Goal: Task Accomplishment & Management: Manage account settings

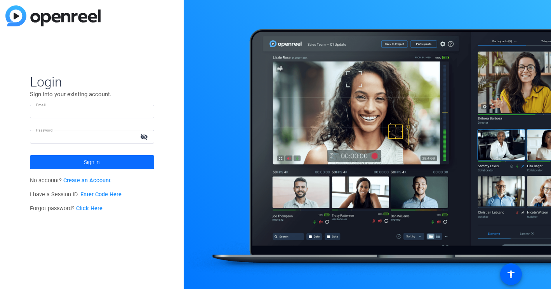
type input "matthew.mccurdy@banzai.io"
click at [100, 163] on span at bounding box center [92, 162] width 124 height 19
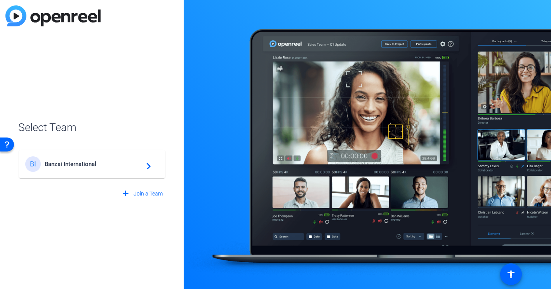
click at [100, 163] on span "Banzai International" at bounding box center [93, 164] width 97 height 7
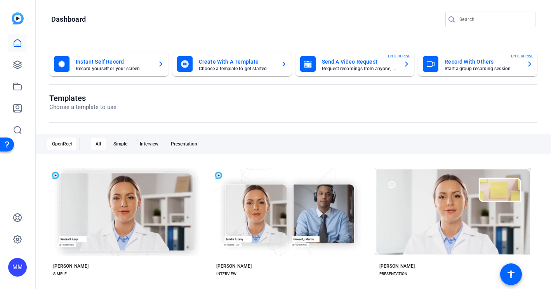
click at [102, 66] on mat-card-subtitle "Record yourself or your screen" at bounding box center [114, 68] width 76 height 5
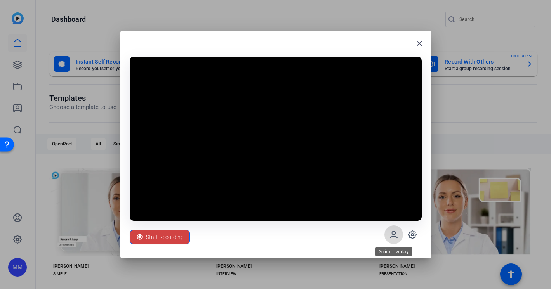
click at [393, 235] on icon at bounding box center [393, 234] width 9 height 9
click at [413, 235] on icon at bounding box center [412, 235] width 2 height 2
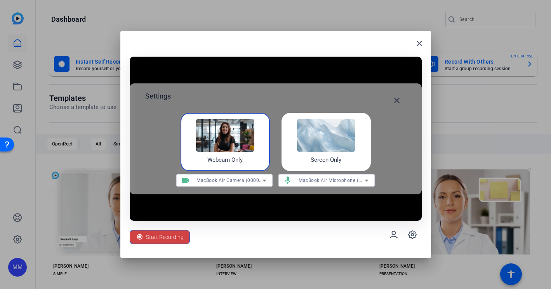
click at [331, 152] on img at bounding box center [326, 135] width 58 height 33
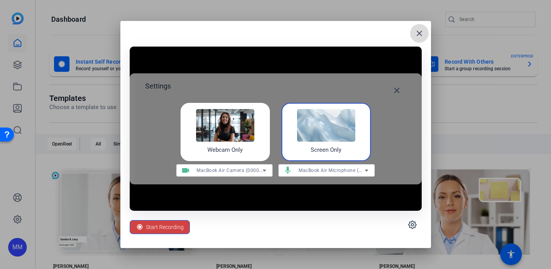
click at [421, 34] on mat-icon "close" at bounding box center [419, 33] width 9 height 9
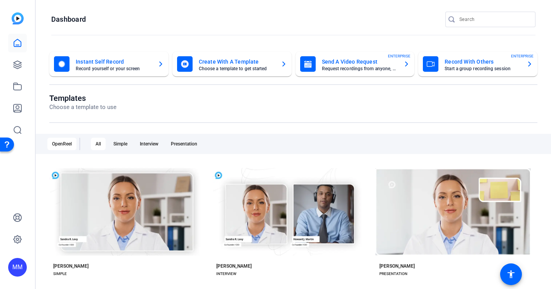
click at [459, 63] on mat-card-title "Record With Others" at bounding box center [483, 61] width 76 height 9
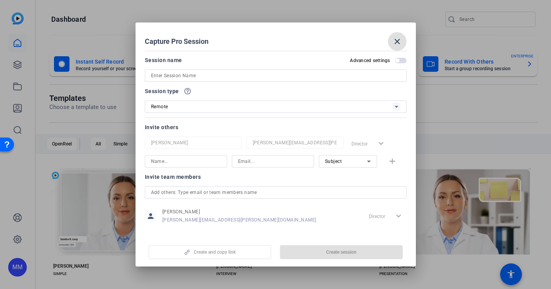
click at [397, 105] on icon at bounding box center [396, 106] width 9 height 9
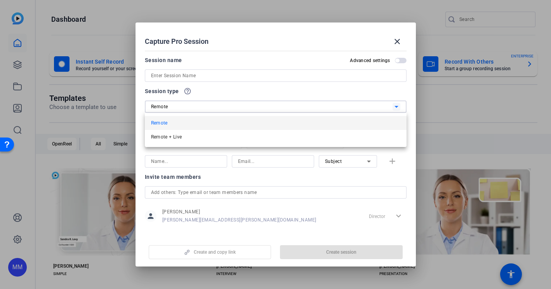
click at [356, 92] on div at bounding box center [275, 144] width 551 height 289
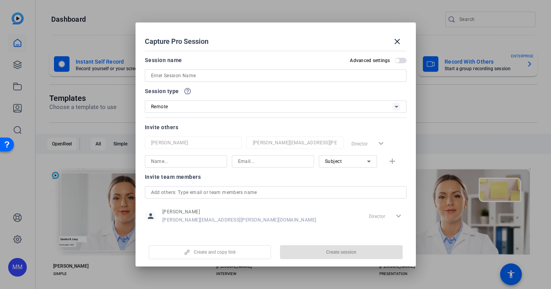
click at [402, 58] on span "button" at bounding box center [401, 60] width 12 height 5
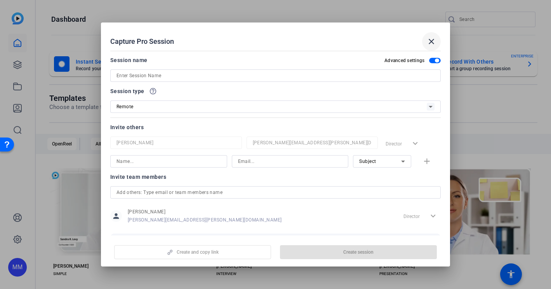
click at [432, 39] on mat-icon "close" at bounding box center [431, 41] width 9 height 9
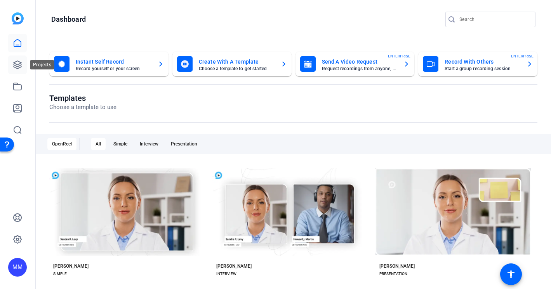
click at [16, 63] on icon at bounding box center [17, 64] width 9 height 9
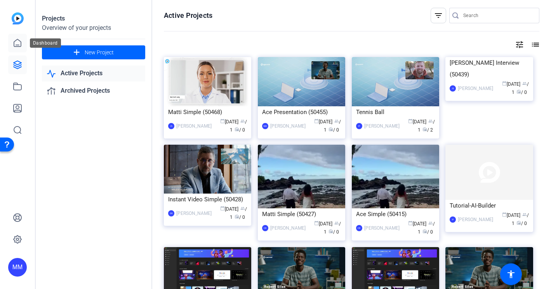
click at [16, 42] on icon at bounding box center [17, 42] width 9 height 9
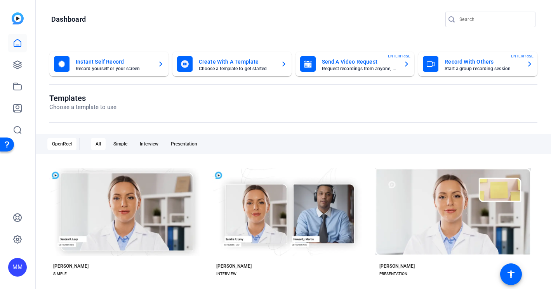
click at [135, 71] on mat-card-subtitle "Record yourself or your screen" at bounding box center [114, 68] width 76 height 5
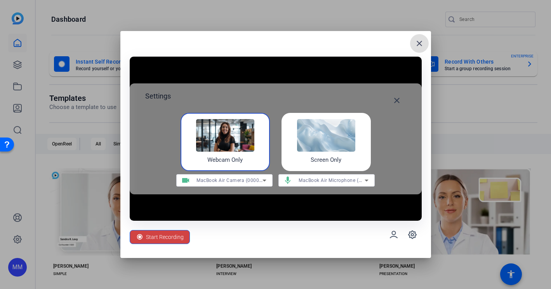
click at [263, 181] on icon at bounding box center [264, 180] width 9 height 9
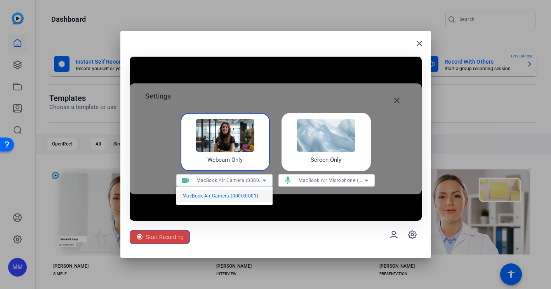
click at [263, 181] on div at bounding box center [275, 144] width 551 height 289
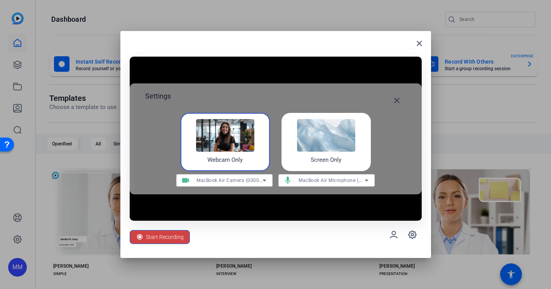
click at [296, 179] on mat-icon "mic" at bounding box center [288, 180] width 19 height 9
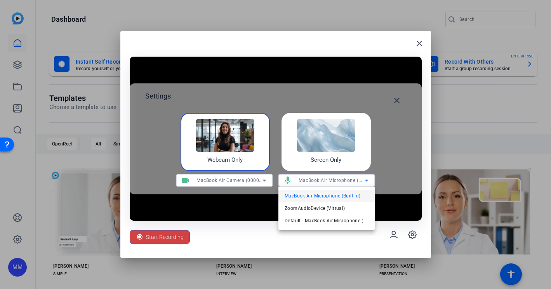
click at [296, 179] on div at bounding box center [275, 144] width 551 height 289
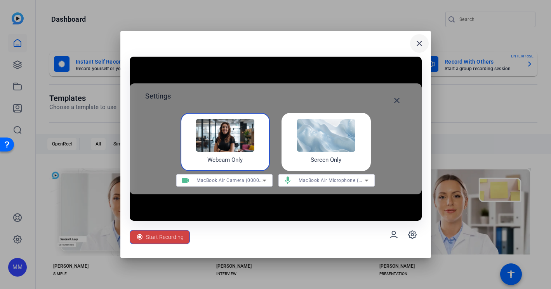
click at [417, 42] on mat-icon "close" at bounding box center [419, 43] width 9 height 9
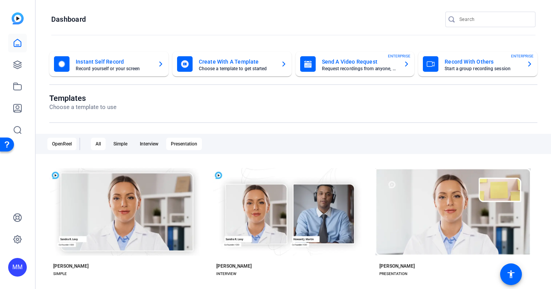
click at [185, 141] on div "Presentation" at bounding box center [184, 144] width 36 height 12
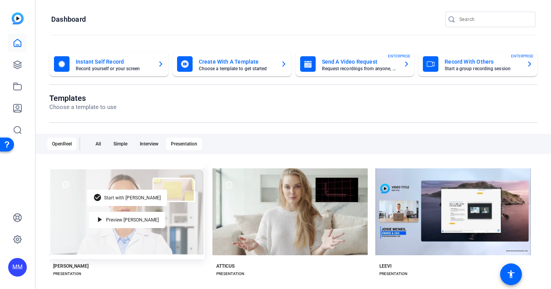
click at [114, 235] on div "check_circle Start with Matti play_arrow Preview Matti" at bounding box center [126, 212] width 155 height 95
click at [125, 199] on span "Start with [PERSON_NAME]" at bounding box center [132, 198] width 57 height 5
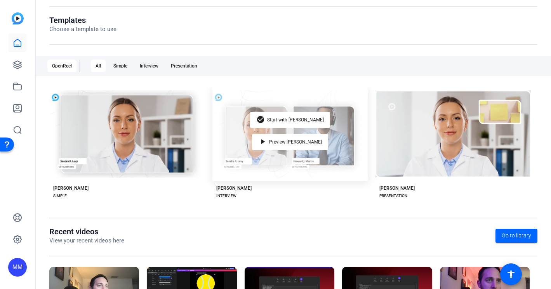
scroll to position [148, 0]
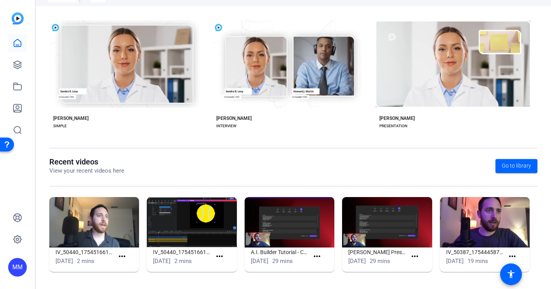
click at [6, 144] on div "Open Resource Center" at bounding box center [7, 144] width 6 height 6
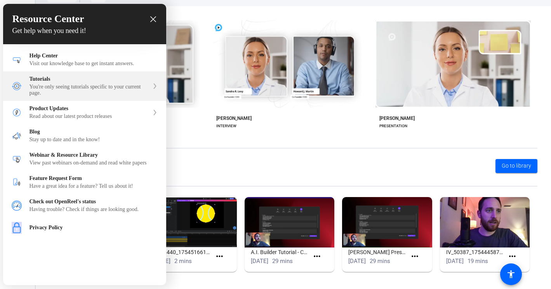
click at [40, 85] on div "You're only seeing tutorials specific to your current page." at bounding box center [90, 90] width 120 height 12
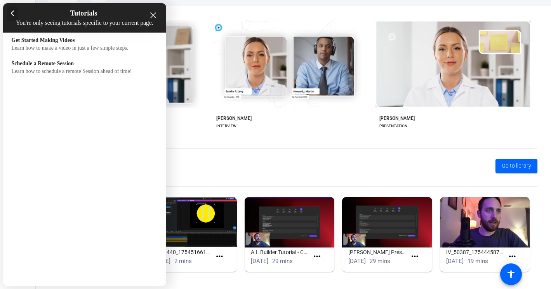
click at [15, 16] on div at bounding box center [12, 14] width 11 height 14
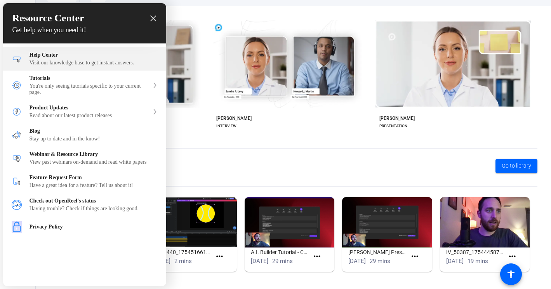
click at [46, 65] on div "Visit our knowledge base to get instant answers." at bounding box center [94, 63] width 128 height 6
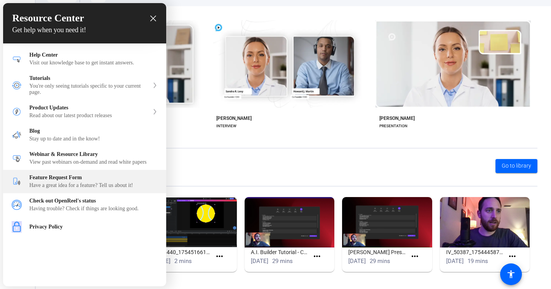
click at [61, 189] on div "Have a great idea for a feature? Tell us about it!" at bounding box center [94, 186] width 128 height 6
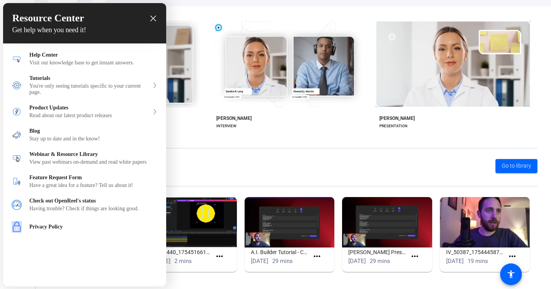
click at [153, 18] on icon "close resource center" at bounding box center [153, 19] width 6 height 6
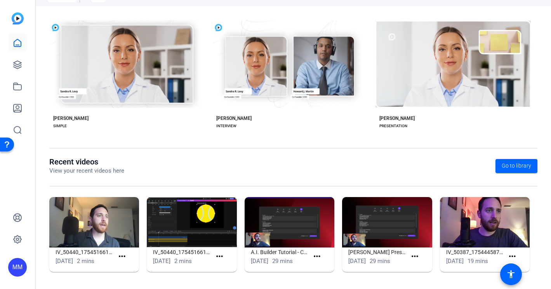
click at [5, 143] on div "Open Resource Center" at bounding box center [7, 144] width 6 height 6
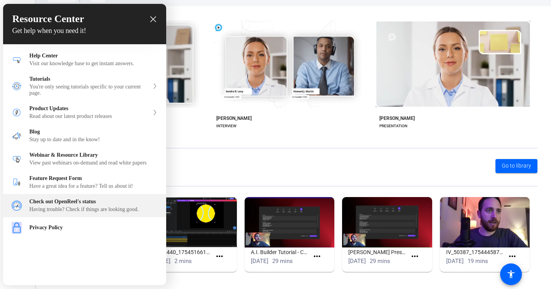
click at [53, 213] on div "Having trouble? Check if things are looking good." at bounding box center [94, 210] width 128 height 6
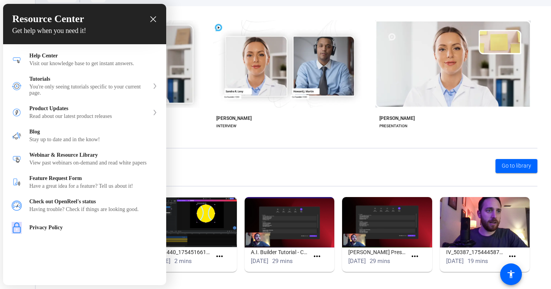
click at [153, 18] on icon "close resource center" at bounding box center [153, 19] width 6 height 6
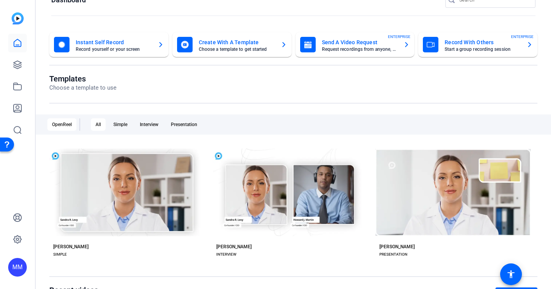
scroll to position [0, 0]
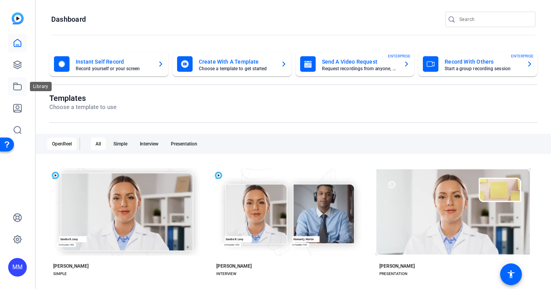
click at [16, 87] on icon at bounding box center [17, 86] width 9 height 9
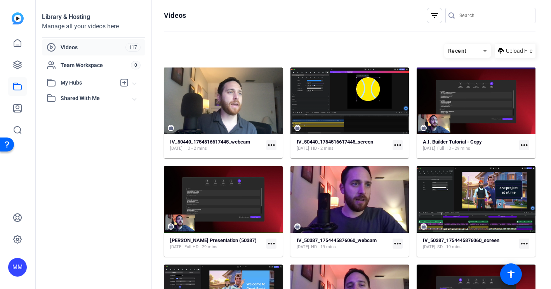
click at [67, 83] on span "My Hubs" at bounding box center [88, 83] width 55 height 8
click at [71, 65] on span "Team Workspace" at bounding box center [96, 65] width 70 height 8
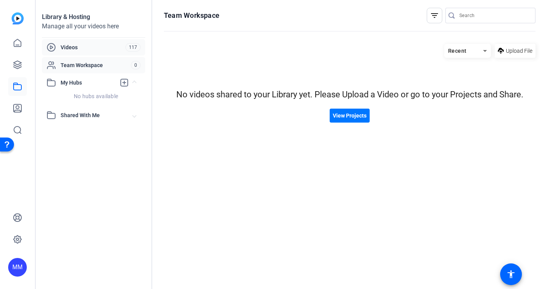
click at [71, 45] on span "Videos" at bounding box center [93, 48] width 65 height 8
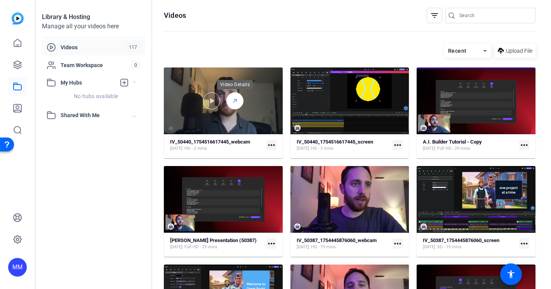
click at [234, 100] on icon at bounding box center [235, 100] width 6 height 9
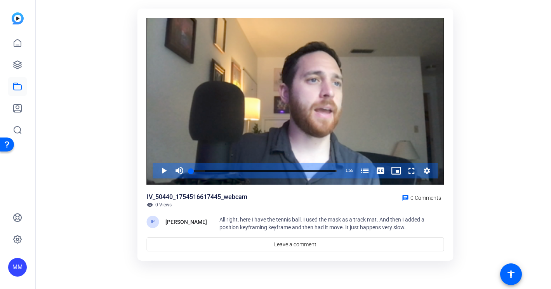
scroll to position [46, 0]
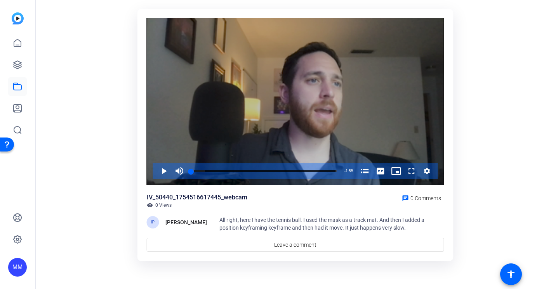
click at [427, 171] on icon "Video Player" at bounding box center [427, 171] width 8 height 9
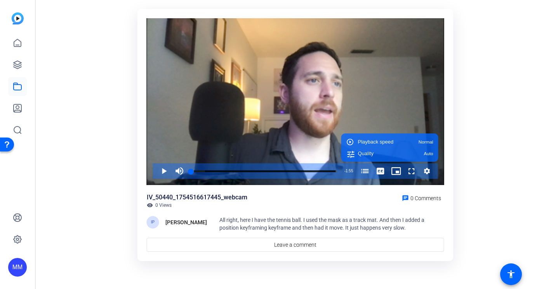
click at [417, 222] on span "All right, here I have the tennis ball. I used the mask as a track mat. And the…" at bounding box center [322, 224] width 205 height 14
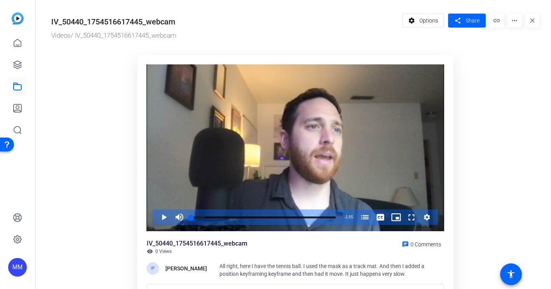
scroll to position [0, 0]
click at [432, 24] on span "Options" at bounding box center [429, 20] width 19 height 15
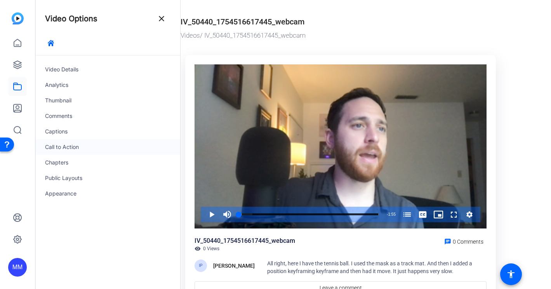
click at [63, 140] on div "Call to Action" at bounding box center [108, 147] width 145 height 16
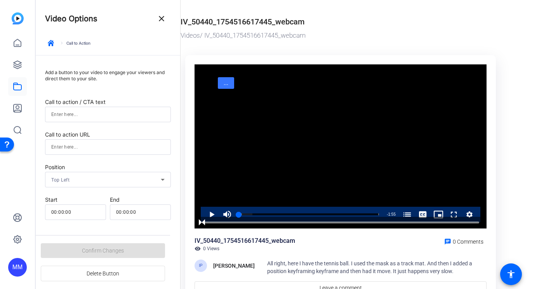
click at [59, 119] on div at bounding box center [107, 115] width 113 height 16
click at [158, 22] on mat-icon "close" at bounding box center [161, 18] width 9 height 9
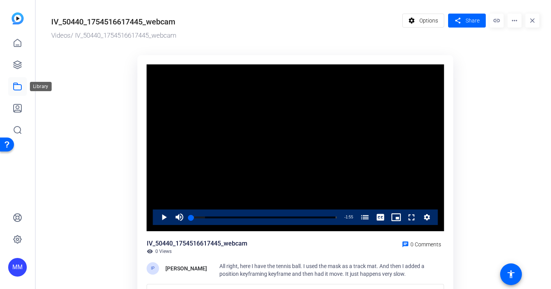
click at [19, 89] on icon at bounding box center [17, 86] width 9 height 9
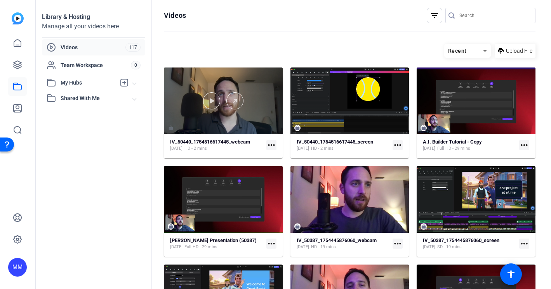
click at [185, 92] on div at bounding box center [223, 101] width 119 height 67
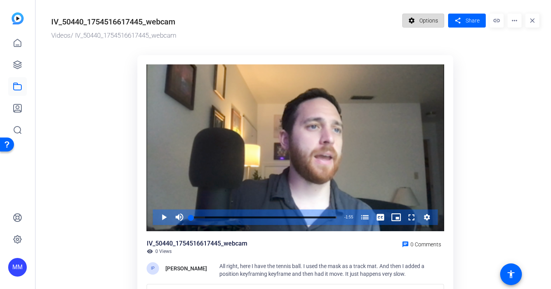
click at [423, 19] on span "Options" at bounding box center [429, 20] width 19 height 15
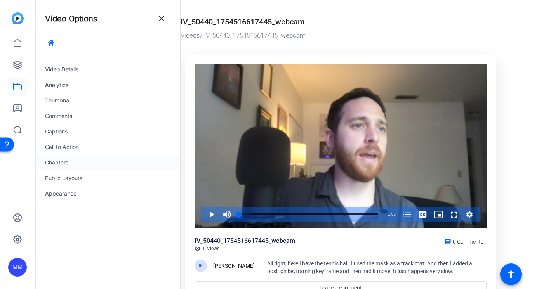
click at [58, 163] on div "Chapters" at bounding box center [108, 163] width 145 height 16
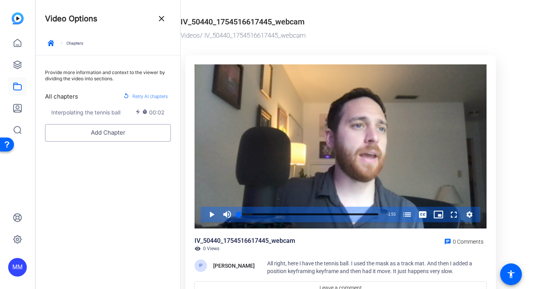
click at [80, 128] on button "Add Chapter" at bounding box center [108, 132] width 126 height 17
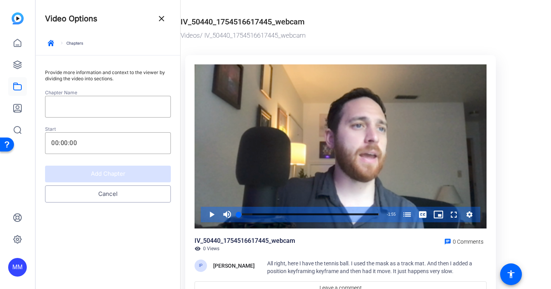
click at [86, 191] on button "Cancel" at bounding box center [108, 194] width 126 height 17
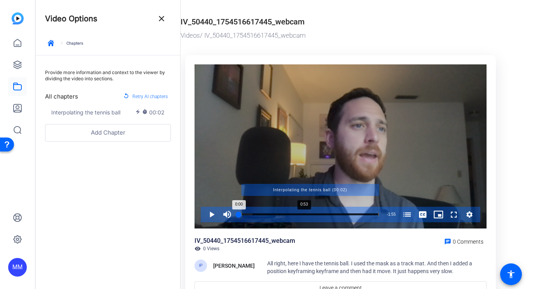
click at [303, 214] on div "Progress Bar" at bounding box center [310, 215] width 138 height 4
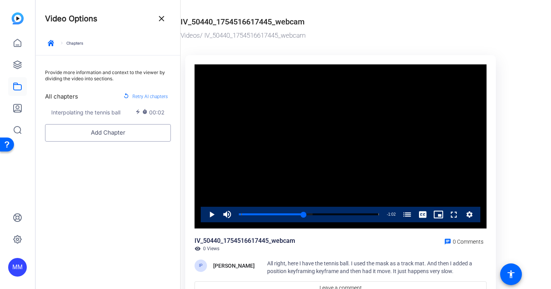
click at [87, 136] on button "Add Chapter" at bounding box center [108, 132] width 126 height 17
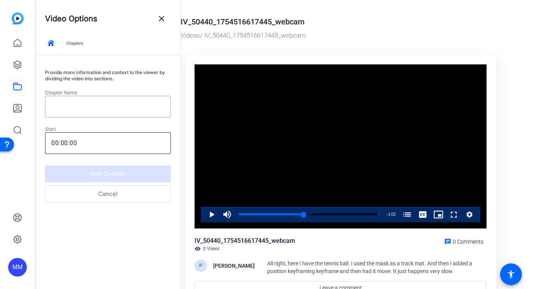
click at [60, 146] on input "00:00:00" at bounding box center [107, 143] width 113 height 9
click at [93, 194] on button "Cancel" at bounding box center [108, 194] width 126 height 17
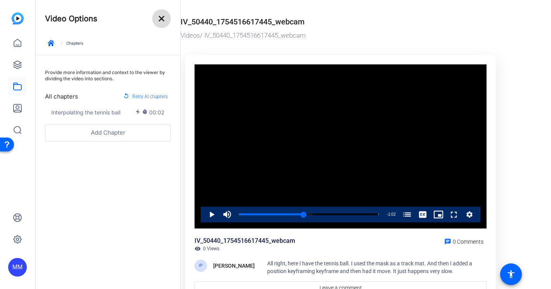
click at [157, 16] on mat-icon "close" at bounding box center [161, 18] width 9 height 9
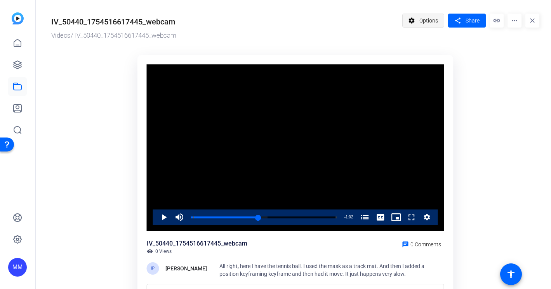
click at [421, 23] on span "Options" at bounding box center [429, 20] width 19 height 15
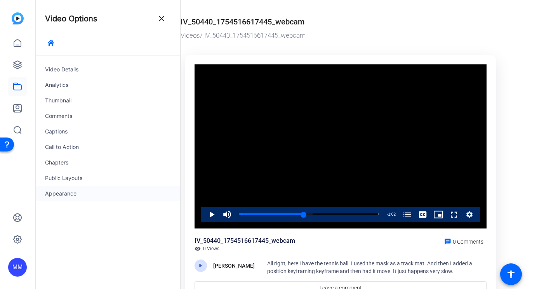
click at [60, 197] on div "Appearance" at bounding box center [108, 194] width 145 height 16
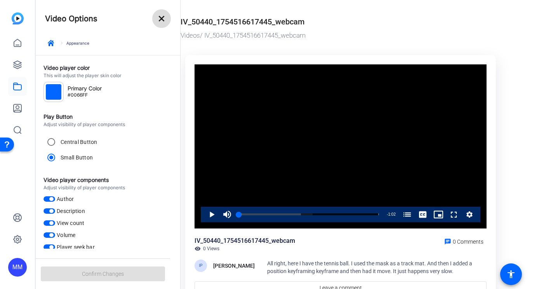
click at [157, 17] on mat-icon "close" at bounding box center [161, 18] width 9 height 9
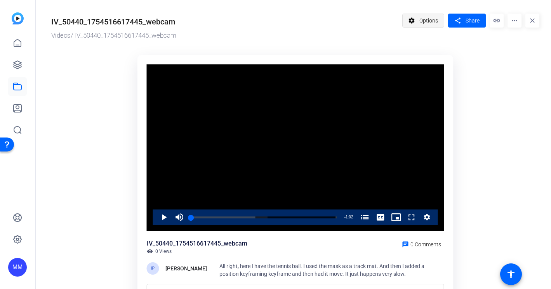
click at [412, 19] on mat-icon "settings" at bounding box center [412, 20] width 10 height 15
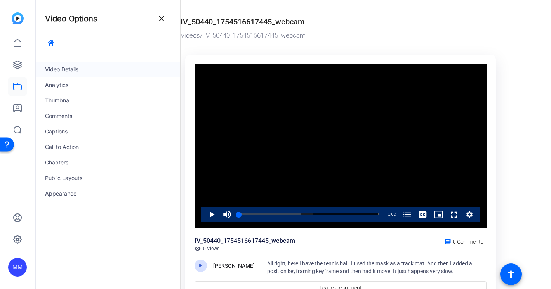
click at [61, 65] on div "Video Details" at bounding box center [108, 70] width 145 height 16
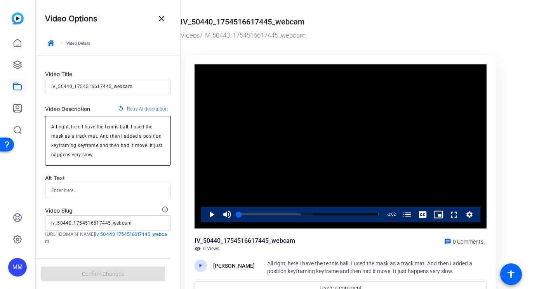
scroll to position [14, 0]
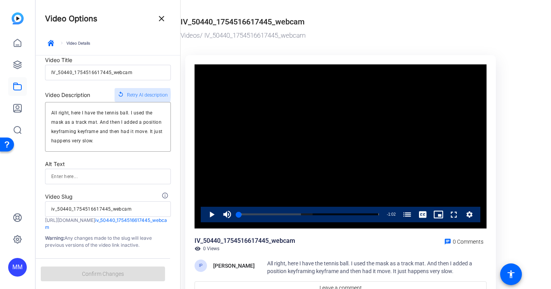
click at [139, 95] on span "Retry AI description" at bounding box center [147, 95] width 41 height 10
click at [51, 44] on icon "button" at bounding box center [51, 43] width 6 height 6
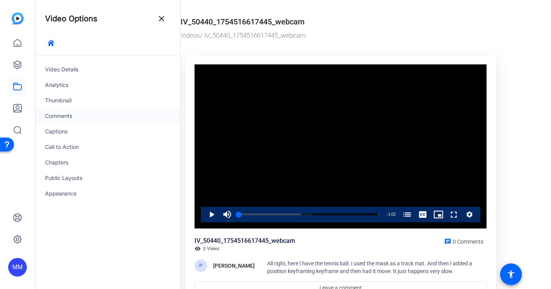
click at [62, 117] on div "Comments" at bounding box center [108, 116] width 145 height 16
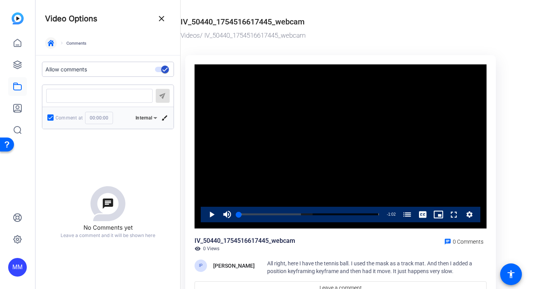
click at [50, 44] on icon "button" at bounding box center [51, 43] width 6 height 6
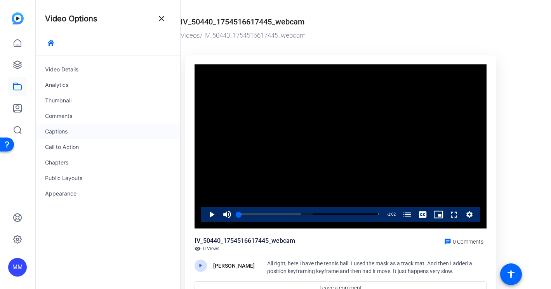
click at [53, 130] on div "Captions" at bounding box center [108, 132] width 145 height 16
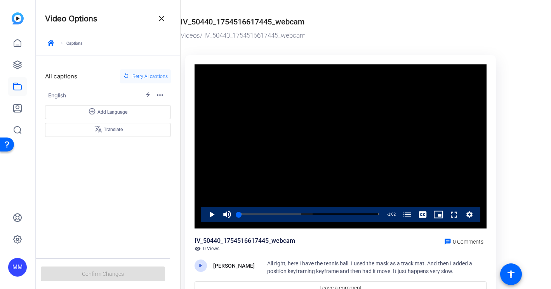
click at [138, 75] on span "Retry AI captions" at bounding box center [149, 76] width 35 height 10
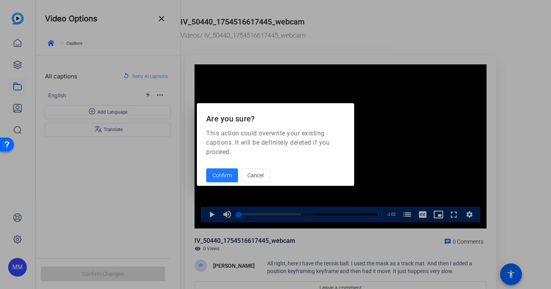
click at [214, 173] on span "Confirm" at bounding box center [222, 176] width 19 height 8
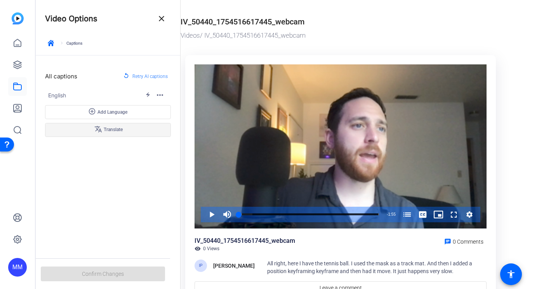
click at [107, 130] on span "translate Translate" at bounding box center [108, 129] width 29 height 9
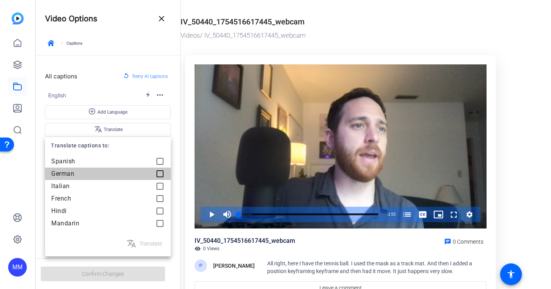
click at [161, 173] on div at bounding box center [160, 174] width 16 height 16
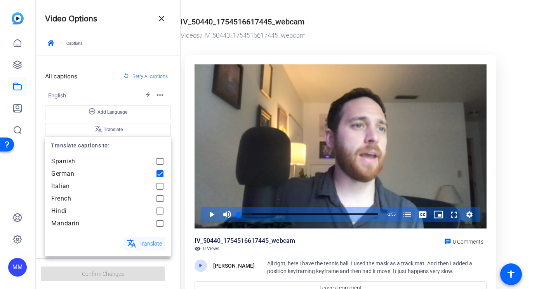
click at [139, 241] on span at bounding box center [145, 244] width 42 height 19
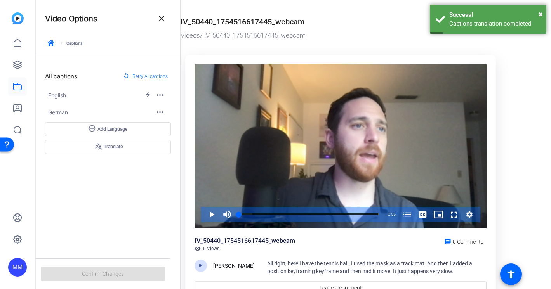
scroll to position [2, 0]
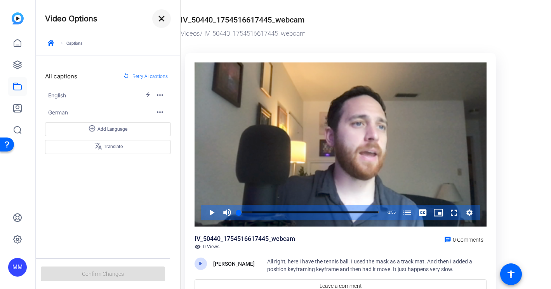
click at [161, 16] on mat-icon "close" at bounding box center [161, 18] width 9 height 9
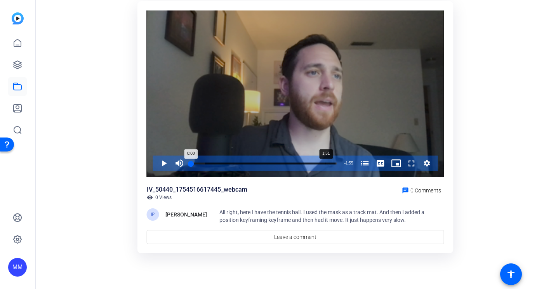
scroll to position [46, 0]
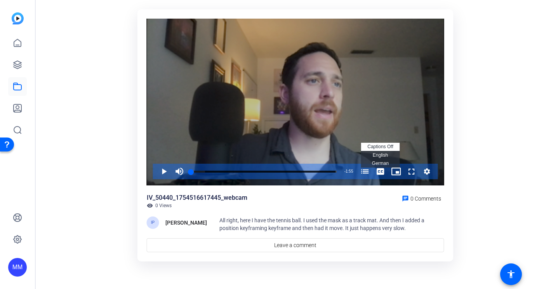
click at [380, 167] on li "German Captions" at bounding box center [380, 164] width 39 height 9
click at [378, 161] on span "German Captions" at bounding box center [380, 163] width 17 height 5
click at [375, 163] on span "German Captions" at bounding box center [380, 163] width 17 height 5
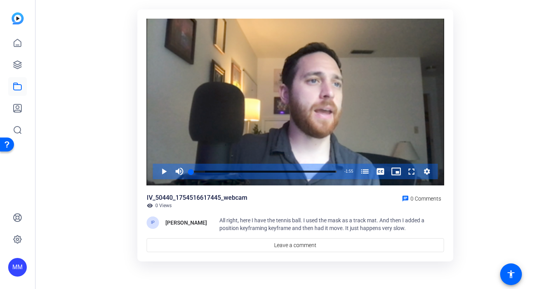
scroll to position [46, 0]
click at [333, 221] on span "All right, here I have the tennis ball. I used the mask as a track mat. And the…" at bounding box center [322, 224] width 205 height 14
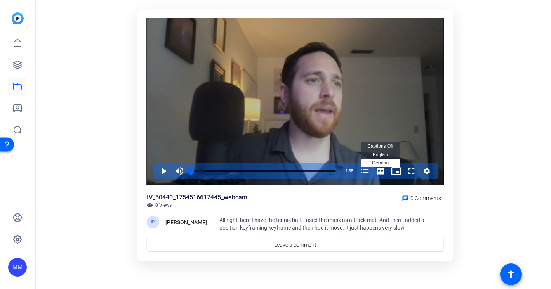
click at [378, 155] on span "English Captions" at bounding box center [380, 154] width 15 height 5
click at [379, 169] on span "Video Player" at bounding box center [381, 172] width 16 height 16
click at [378, 160] on li "German Captions" at bounding box center [380, 163] width 39 height 9
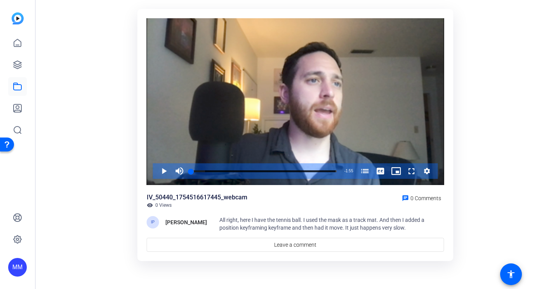
click at [336, 207] on div "IV_50440_1754516617445_webcam visibility 0 Views chat 0 Comments" at bounding box center [296, 201] width 298 height 16
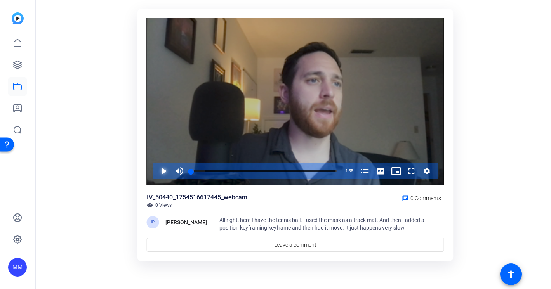
click at [156, 174] on span "Video Player" at bounding box center [156, 172] width 0 height 16
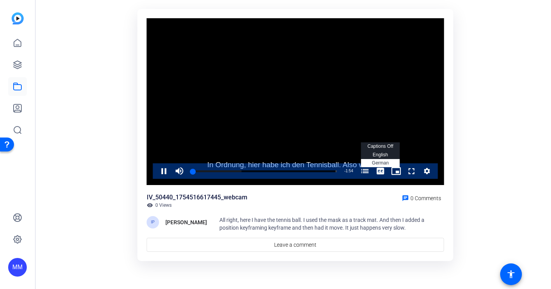
click at [380, 160] on li "German Captions , selected" at bounding box center [380, 163] width 39 height 9
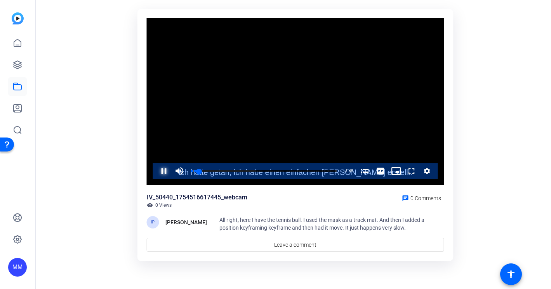
click at [156, 169] on span "Video Player" at bounding box center [156, 172] width 0 height 16
click at [374, 145] on span "captions off" at bounding box center [381, 146] width 26 height 5
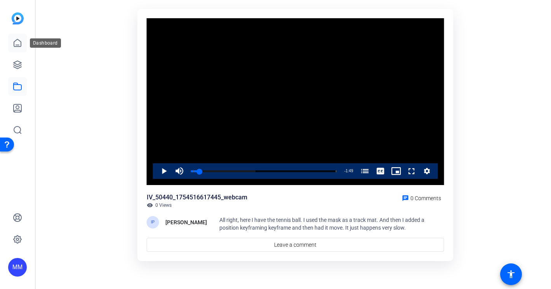
click at [20, 44] on icon at bounding box center [17, 42] width 9 height 9
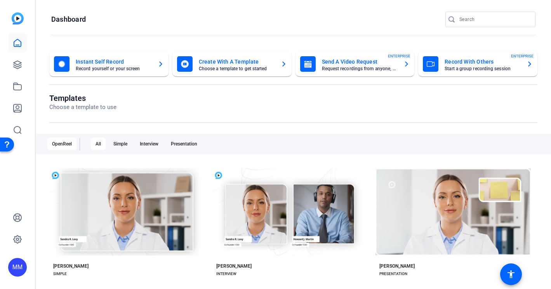
click at [95, 64] on mat-card-title "Instant Self Record" at bounding box center [114, 61] width 76 height 9
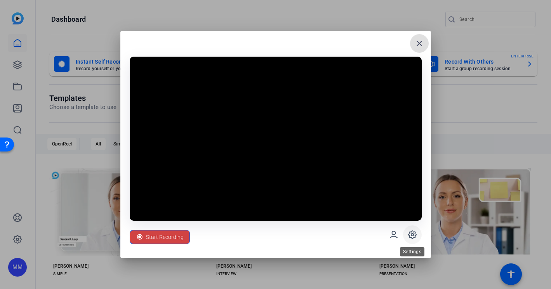
click at [413, 234] on icon at bounding box center [412, 235] width 2 height 2
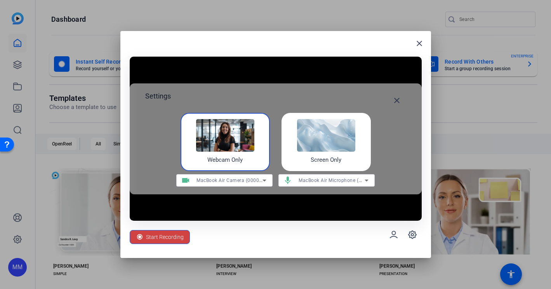
click at [313, 150] on img at bounding box center [326, 135] width 58 height 33
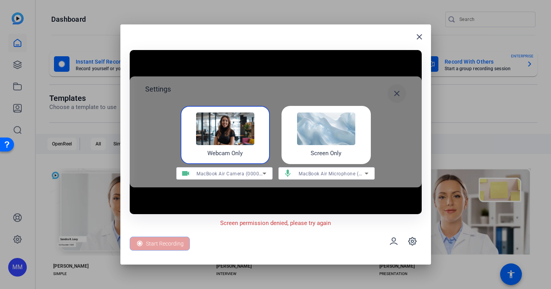
click at [398, 93] on mat-icon "close" at bounding box center [396, 93] width 9 height 9
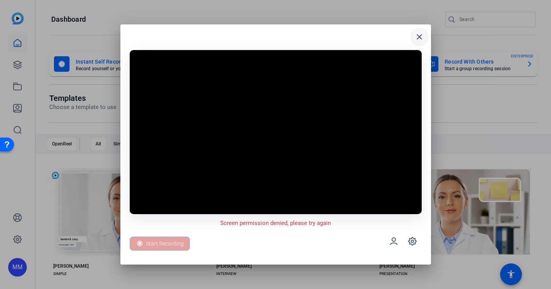
click at [416, 38] on mat-icon "close" at bounding box center [419, 36] width 9 height 9
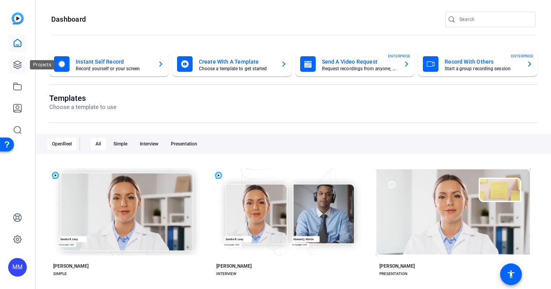
click at [16, 64] on icon at bounding box center [17, 64] width 9 height 9
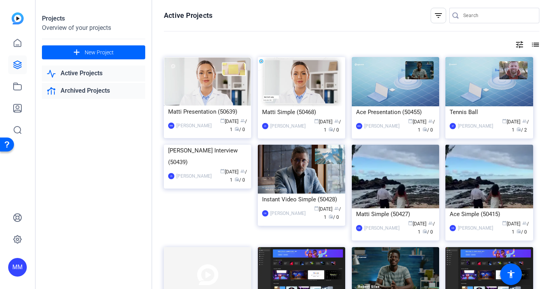
click at [74, 90] on link "Archived Projects" at bounding box center [93, 91] width 103 height 16
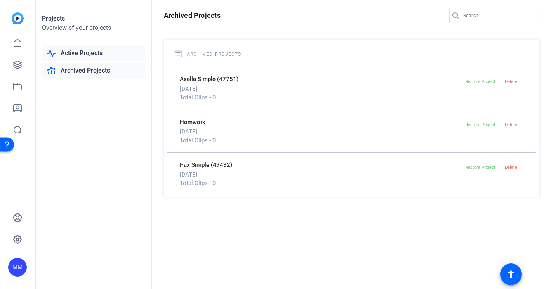
click at [73, 49] on link "Active Projects" at bounding box center [93, 53] width 103 height 16
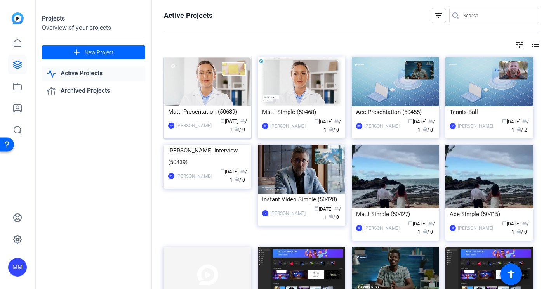
click at [192, 85] on img at bounding box center [207, 81] width 87 height 49
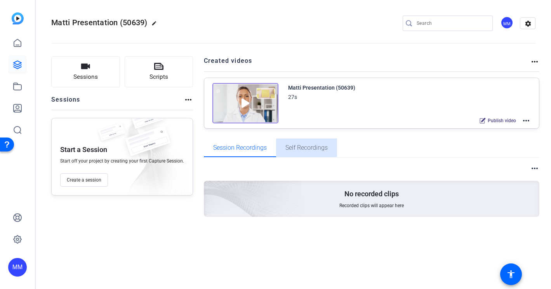
click at [298, 148] on span "Self Recordings" at bounding box center [307, 148] width 42 height 6
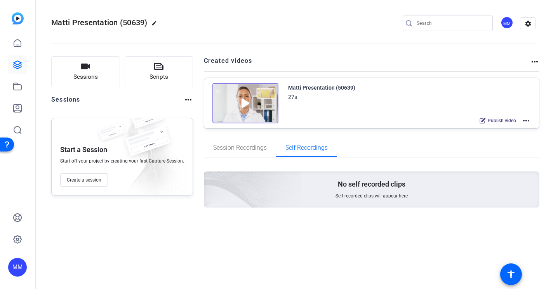
click at [323, 105] on div "Matti Presentation (50639) 27s Publish video more_horiz" at bounding box center [409, 104] width 243 height 43
click at [329, 87] on div "Matti Presentation (50639)" at bounding box center [321, 87] width 67 height 9
click at [158, 77] on span "Scripts" at bounding box center [159, 77] width 19 height 9
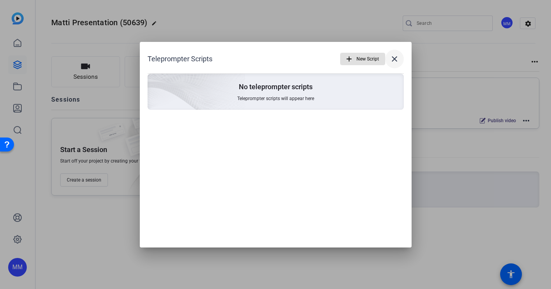
click at [394, 59] on mat-icon "close" at bounding box center [394, 58] width 9 height 9
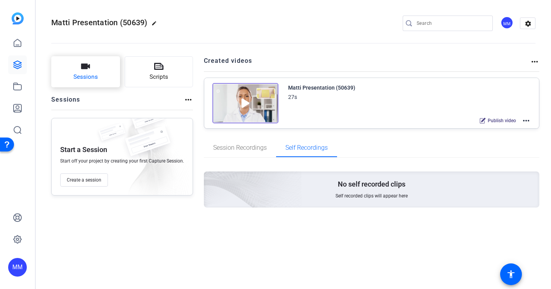
click at [80, 72] on button "Sessions" at bounding box center [85, 71] width 69 height 31
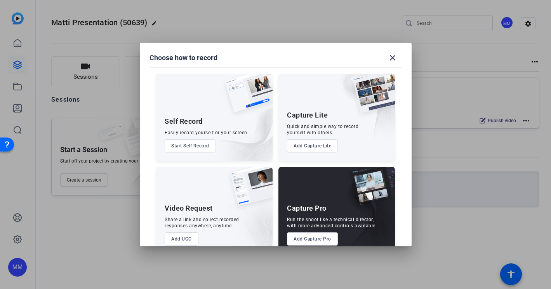
scroll to position [16, 0]
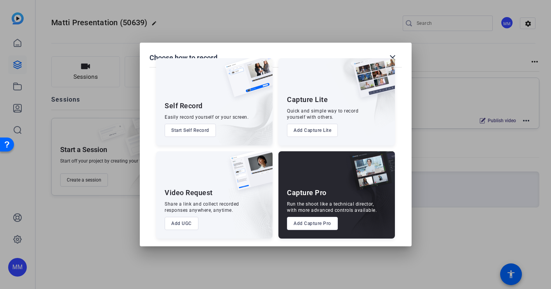
click at [390, 58] on img at bounding box center [371, 81] width 48 height 47
click at [446, 65] on div at bounding box center [275, 144] width 551 height 289
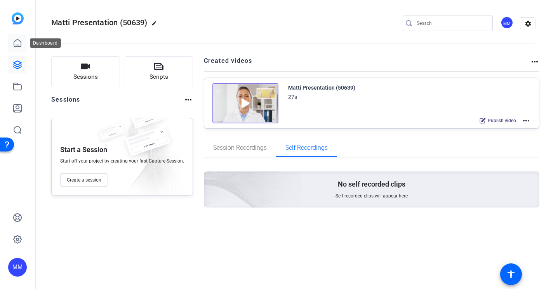
click at [14, 46] on icon at bounding box center [17, 42] width 7 height 7
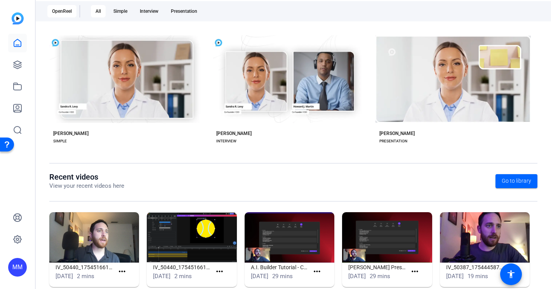
scroll to position [148, 0]
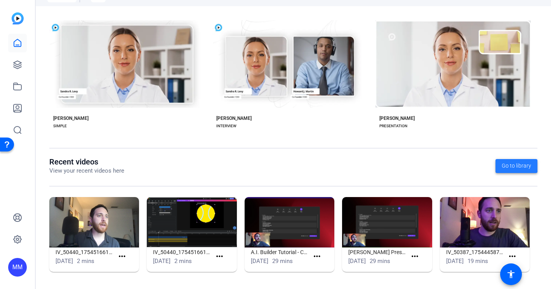
click at [514, 165] on span "Go to library" at bounding box center [517, 166] width 30 height 8
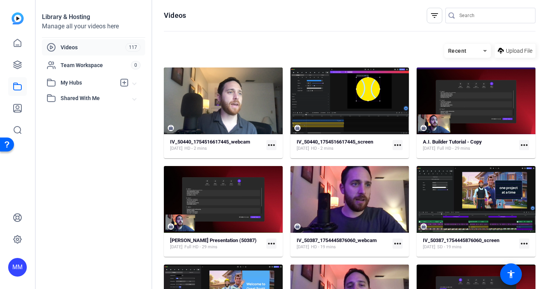
click at [473, 49] on div "Recent" at bounding box center [463, 51] width 39 height 10
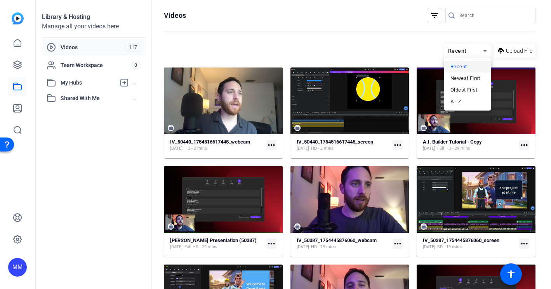
click at [396, 46] on div at bounding box center [275, 144] width 551 height 289
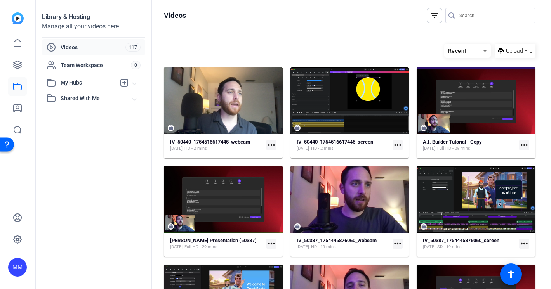
click at [274, 242] on mat-icon "more_horiz" at bounding box center [272, 244] width 10 height 10
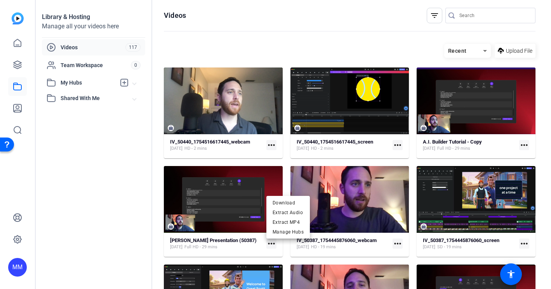
click at [214, 202] on div at bounding box center [275, 144] width 551 height 289
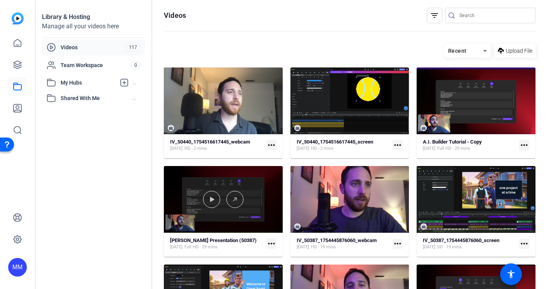
click at [202, 207] on div at bounding box center [223, 199] width 119 height 17
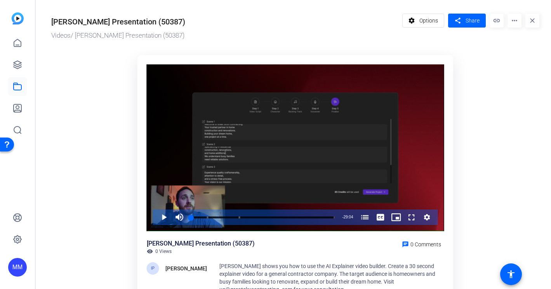
click at [429, 220] on icon "Video Player" at bounding box center [427, 217] width 6 height 6
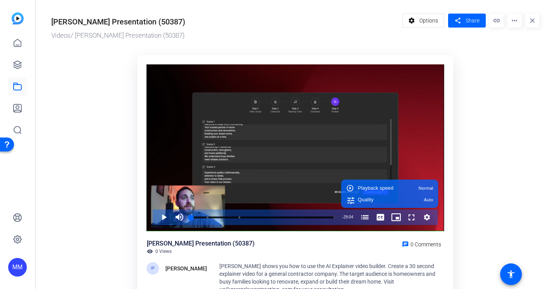
click at [498, 163] on ktd-grid "Video Player is loading. Play Video Play Mute Current Time 0:00 / Duration 29:0…" at bounding box center [295, 191] width 488 height 280
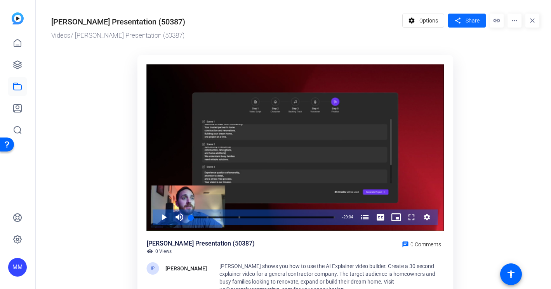
click at [459, 17] on mat-icon "share" at bounding box center [458, 21] width 10 height 10
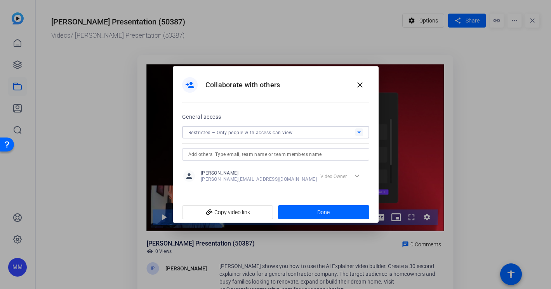
click at [229, 135] on span "Restricted – Only people with access can view" at bounding box center [240, 132] width 105 height 5
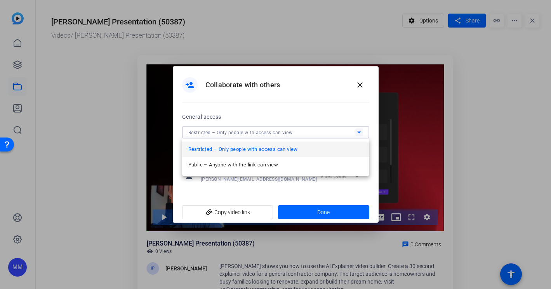
click at [258, 123] on div at bounding box center [275, 144] width 551 height 289
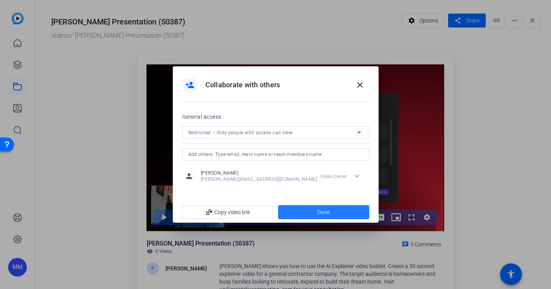
click at [302, 209] on span at bounding box center [323, 212] width 91 height 19
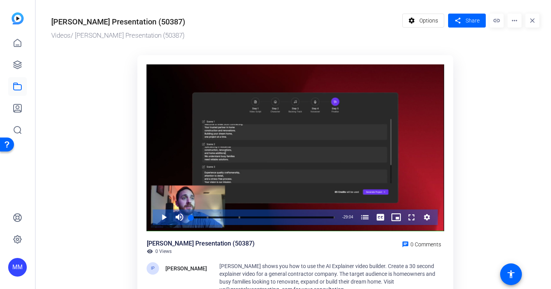
click at [494, 23] on mat-icon "link" at bounding box center [497, 21] width 14 height 14
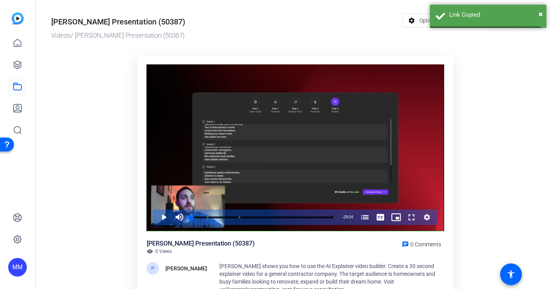
click at [499, 63] on ktd-grid "Video Player is loading. Play Video Play Mute Current Time 0:00 / Duration 29:0…" at bounding box center [295, 191] width 488 height 280
click at [539, 14] on span "×" at bounding box center [541, 13] width 4 height 9
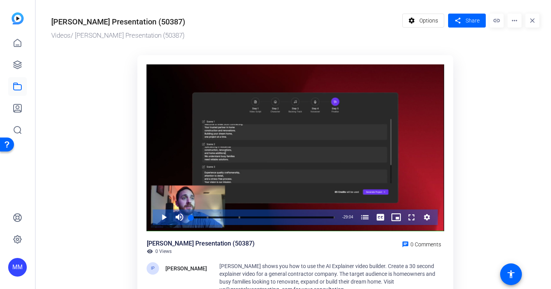
click at [517, 20] on mat-icon "more_horiz" at bounding box center [515, 21] width 14 height 14
click at [483, 59] on div at bounding box center [275, 144] width 551 height 289
click at [533, 19] on mat-icon "close" at bounding box center [533, 21] width 14 height 14
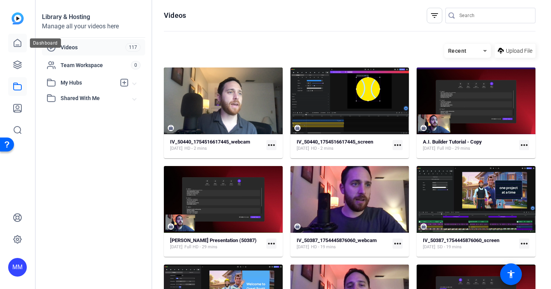
click at [15, 45] on icon at bounding box center [17, 42] width 9 height 9
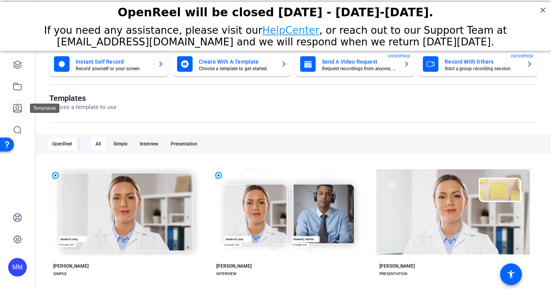
click at [19, 110] on icon at bounding box center [18, 109] width 8 height 8
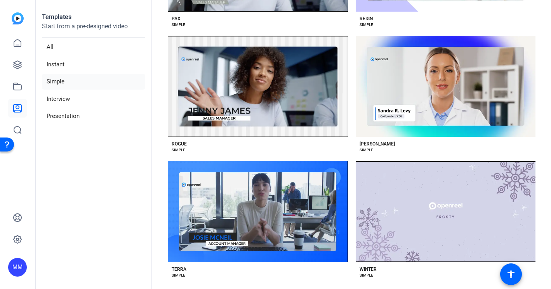
scroll to position [1166, 0]
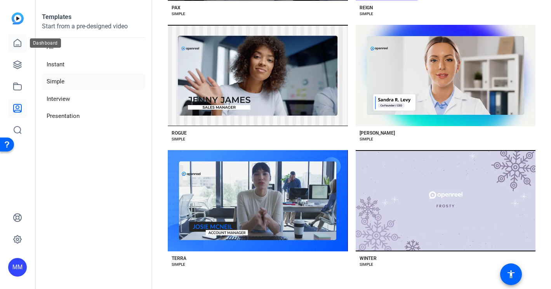
click at [15, 40] on icon at bounding box center [17, 42] width 9 height 9
